Goal: Task Accomplishment & Management: Use online tool/utility

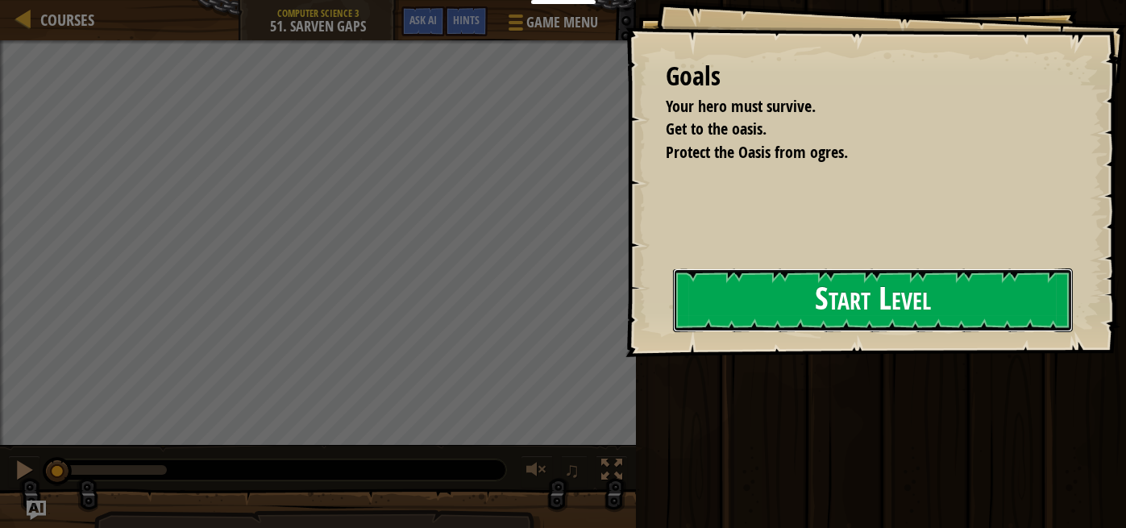
click at [795, 303] on button "Start Level" at bounding box center [873, 301] width 400 height 64
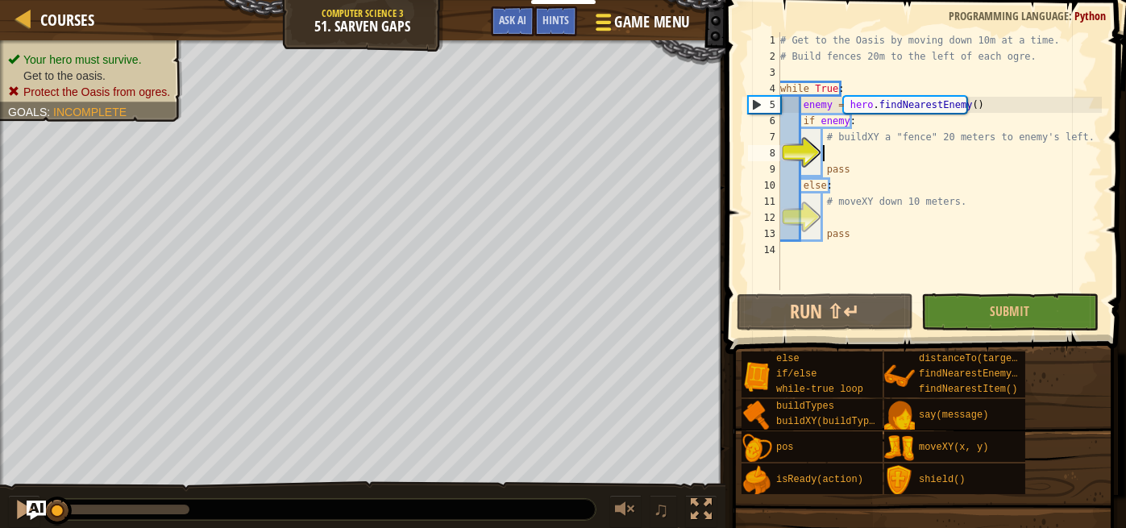
click at [614, 18] on span "Game Menu" at bounding box center [651, 22] width 75 height 22
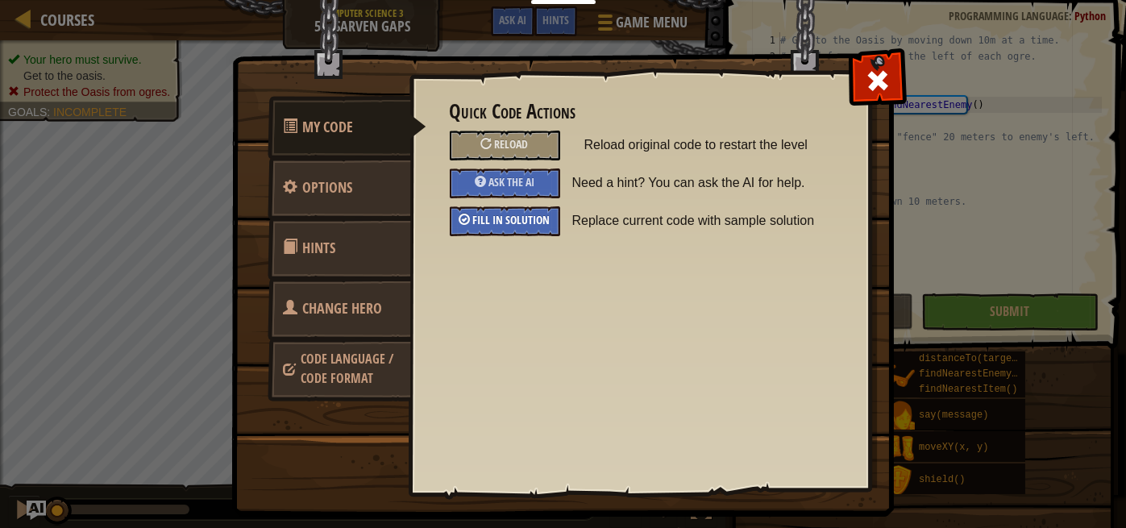
click at [510, 219] on span "Fill in solution" at bounding box center [511, 219] width 77 height 15
click at [879, 72] on span at bounding box center [878, 81] width 26 height 26
type textarea "hero.moveXY(x, y)"
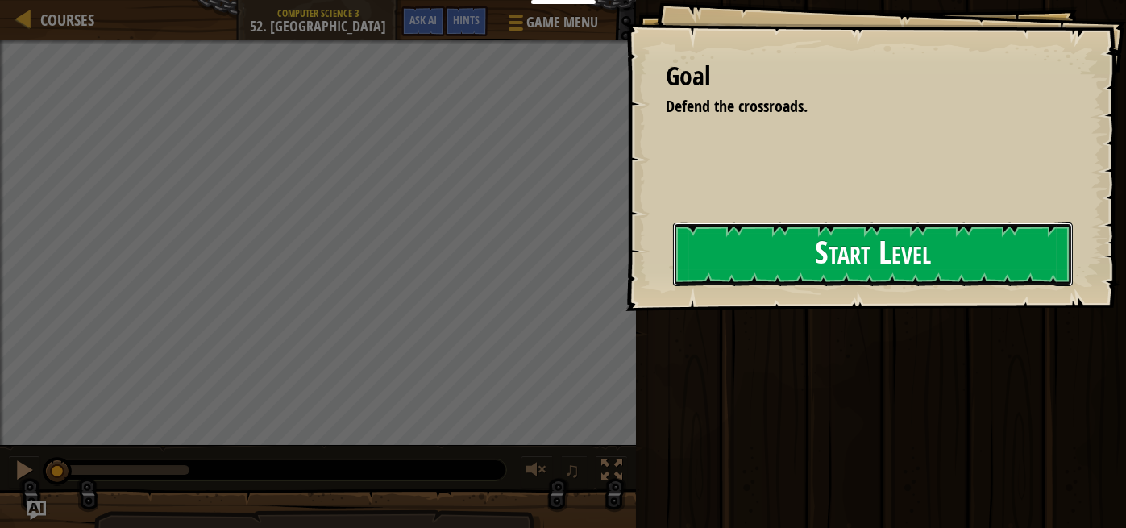
click at [681, 281] on button "Start Level" at bounding box center [873, 255] width 400 height 64
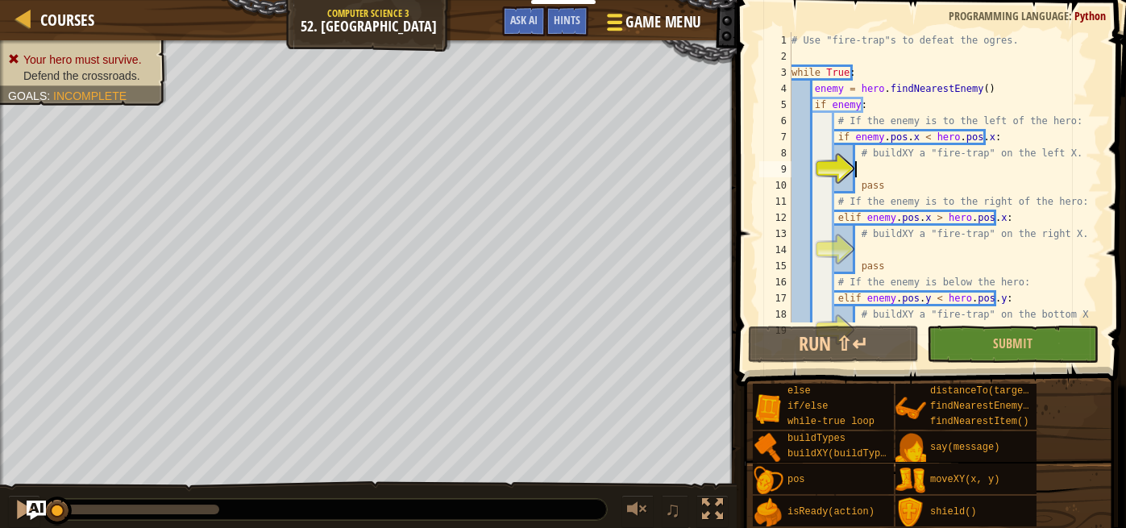
scroll to position [16, 0]
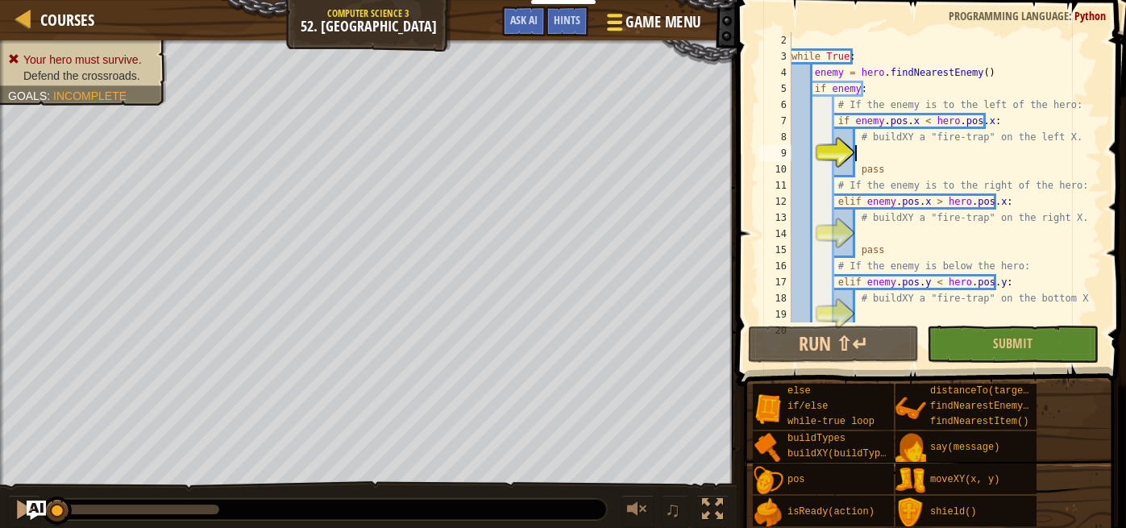
click at [634, 19] on span "Game Menu" at bounding box center [664, 22] width 75 height 22
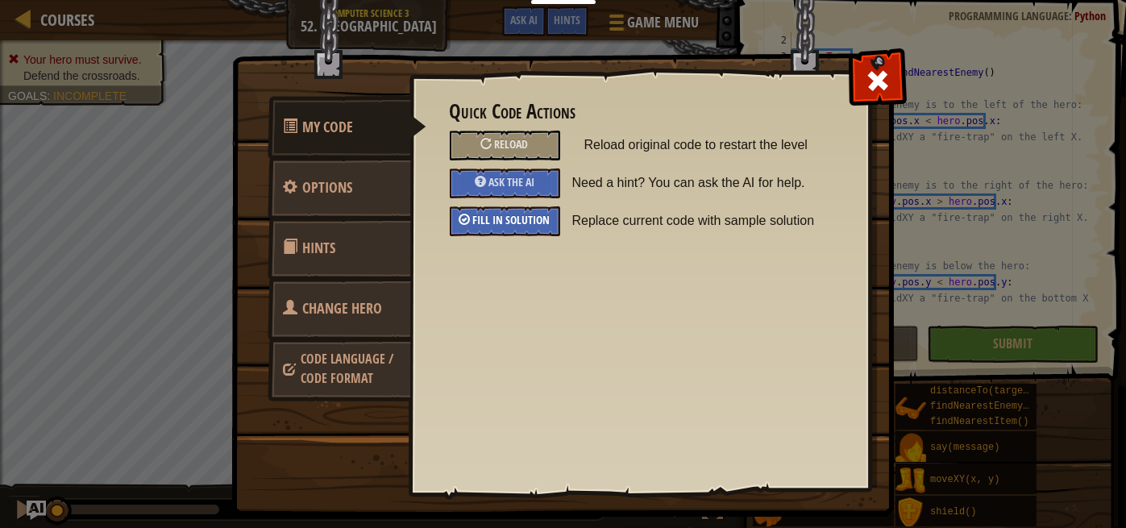
click at [508, 219] on span "Fill in solution" at bounding box center [511, 219] width 77 height 15
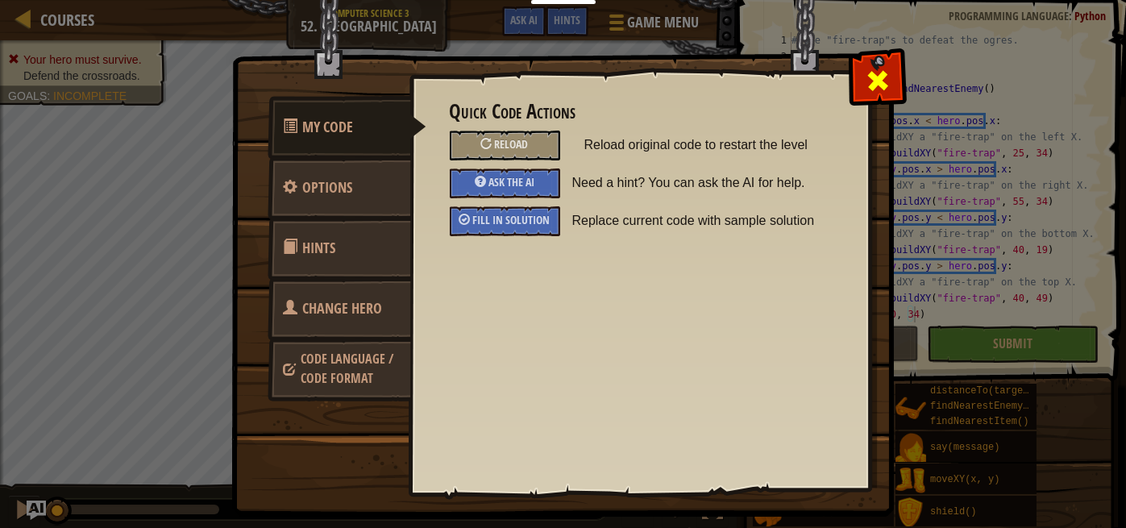
click at [884, 64] on div at bounding box center [877, 77] width 51 height 51
type textarea "hero.moveXY(40, 34)"
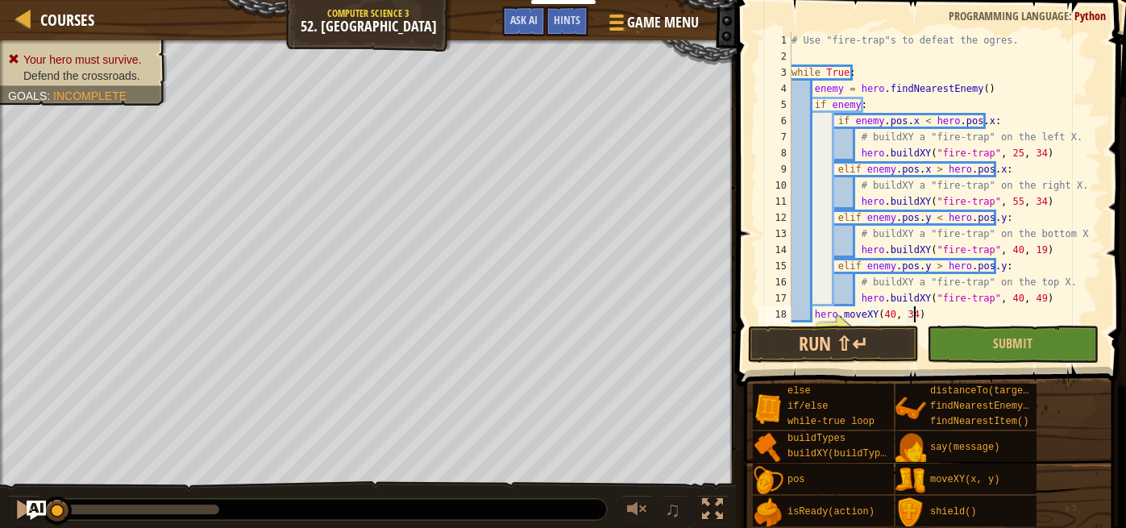
scroll to position [0, 0]
